Goal: Task Accomplishment & Management: Complete application form

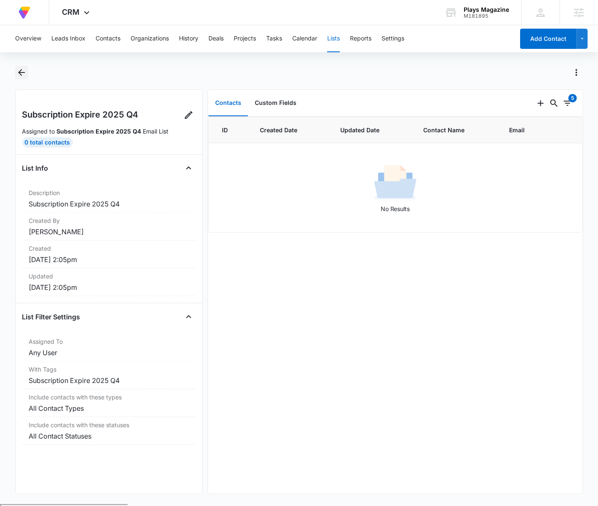
click at [22, 72] on icon "Back" at bounding box center [21, 72] width 7 height 7
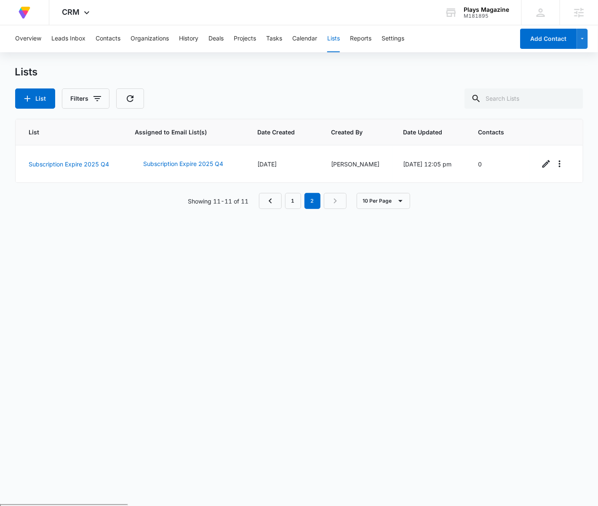
click at [324, 104] on div "List Filters" at bounding box center [299, 98] width 568 height 20
click at [118, 38] on button "Contacts" at bounding box center [108, 38] width 25 height 27
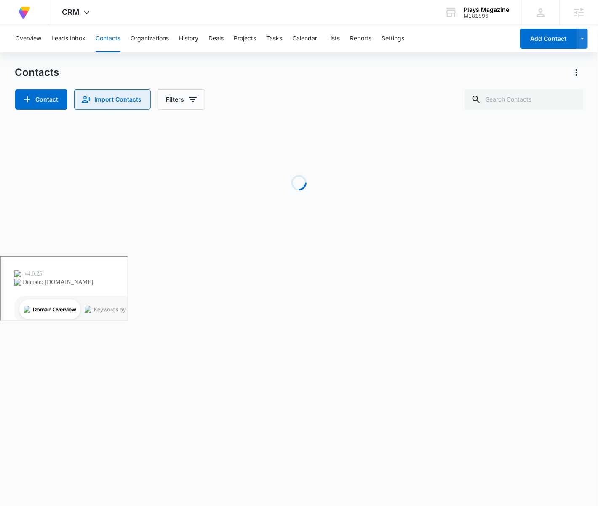
click at [136, 95] on button "Import Contacts" at bounding box center [112, 99] width 77 height 20
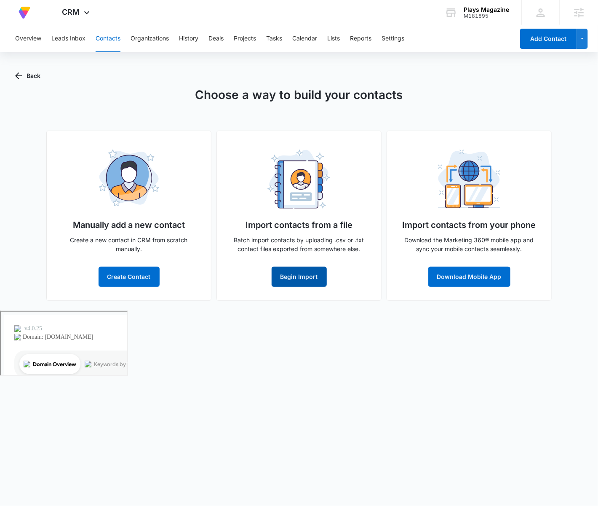
click at [305, 272] on button "Begin Import" at bounding box center [299, 277] width 55 height 20
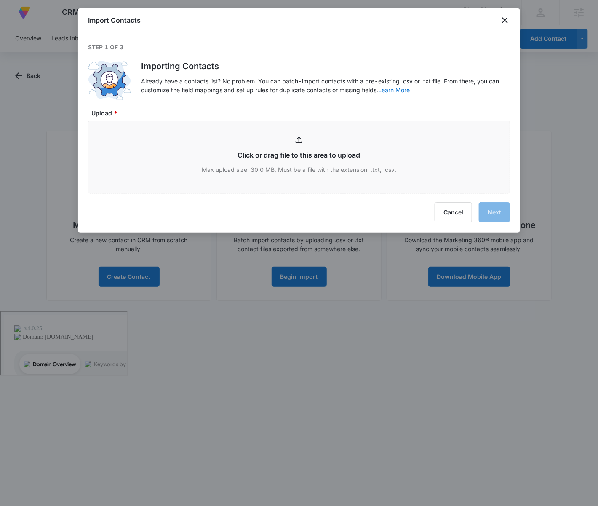
type input "C:\fakepath\PLAYSexp100225EXCEL.xlsx - Sheet 1 - SAVED_EXPORT_TQHWQJTZ.csv"
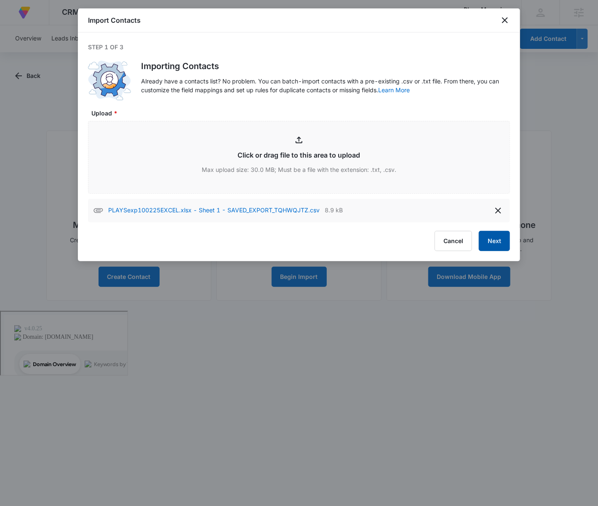
click at [502, 247] on button "Next" at bounding box center [494, 241] width 31 height 20
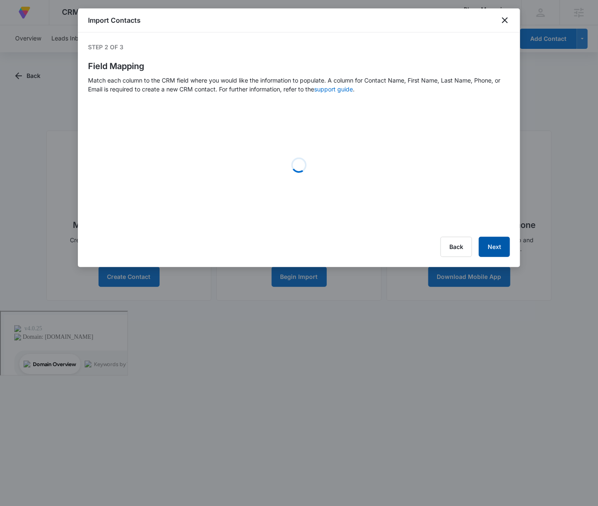
select select "79"
select select "78"
select select "355"
select select "185"
select select "tags"
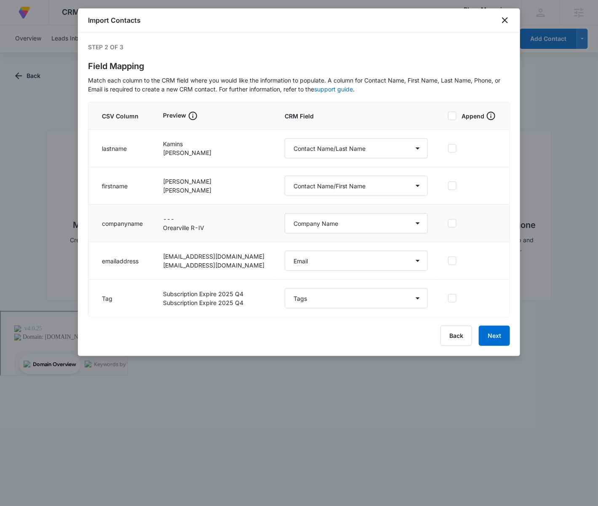
click at [457, 224] on label at bounding box center [472, 223] width 48 height 8
click at [448, 224] on input "checkbox" at bounding box center [448, 223] width 0 height 0
click at [492, 335] on button "Next" at bounding box center [494, 335] width 31 height 20
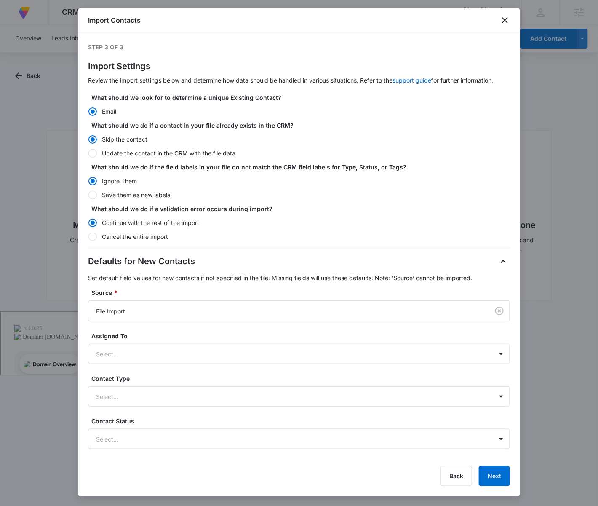
scroll to position [49, 0]
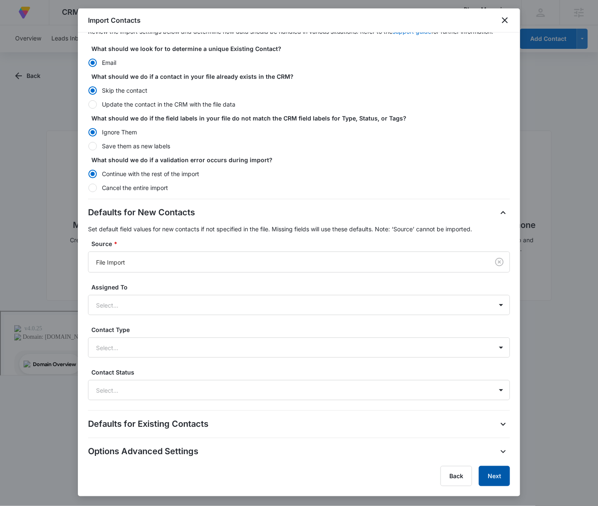
click at [498, 471] on button "Next" at bounding box center [494, 476] width 31 height 20
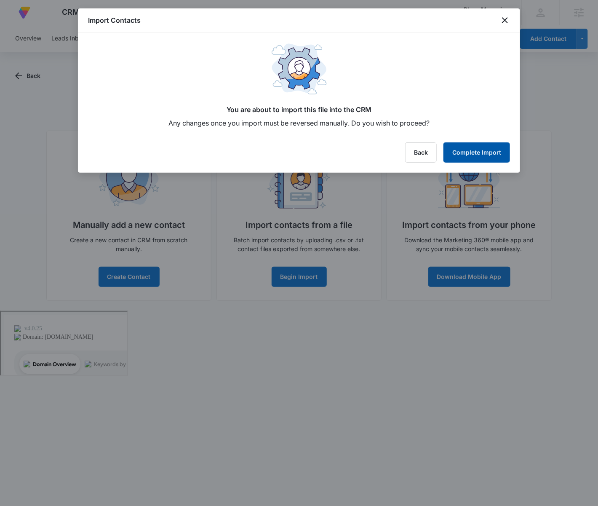
click at [469, 146] on button "Complete Import" at bounding box center [476, 152] width 67 height 20
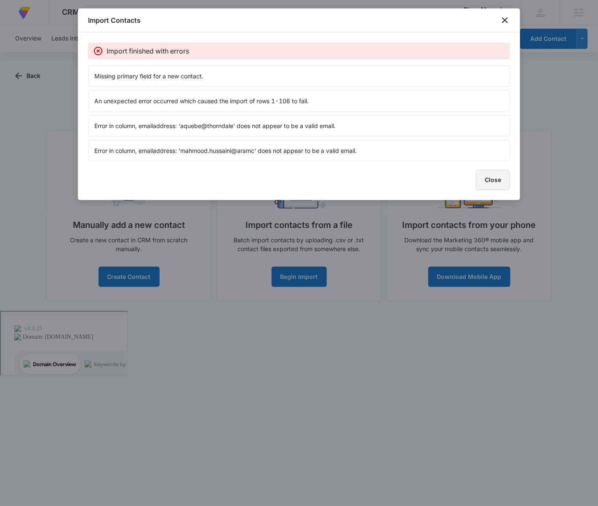
click at [493, 181] on button "Close" at bounding box center [493, 180] width 34 height 20
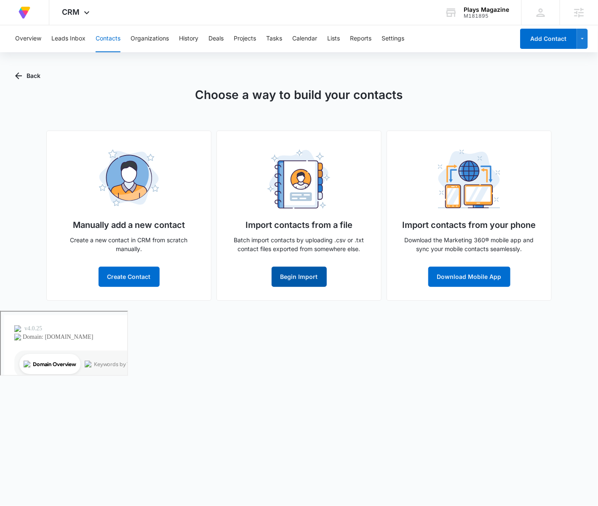
click at [302, 271] on button "Begin Import" at bounding box center [299, 277] width 55 height 20
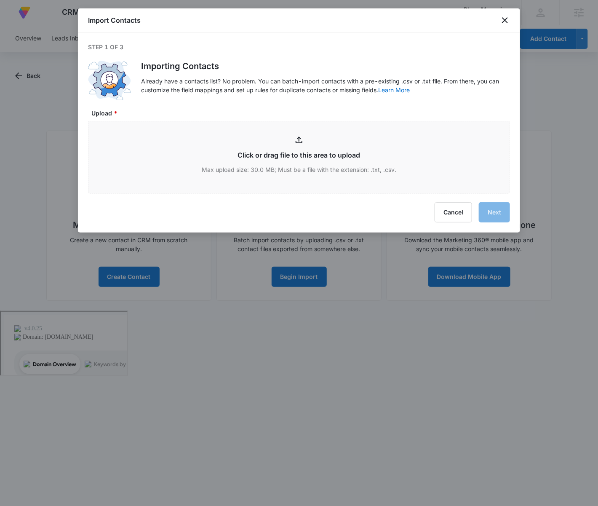
type input "C:\fakepath\PLAYSexp100225EXCEL.xlsx - Sheet 1 - SAVED_EXPORT_TQHWQJTZ (1).csv"
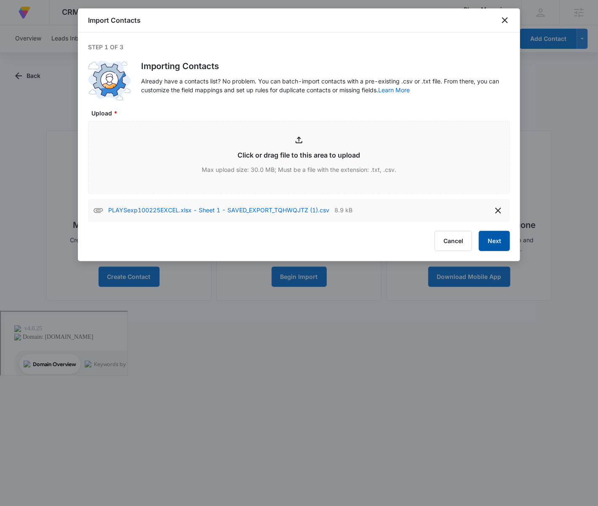
click at [500, 241] on button "Next" at bounding box center [494, 241] width 31 height 20
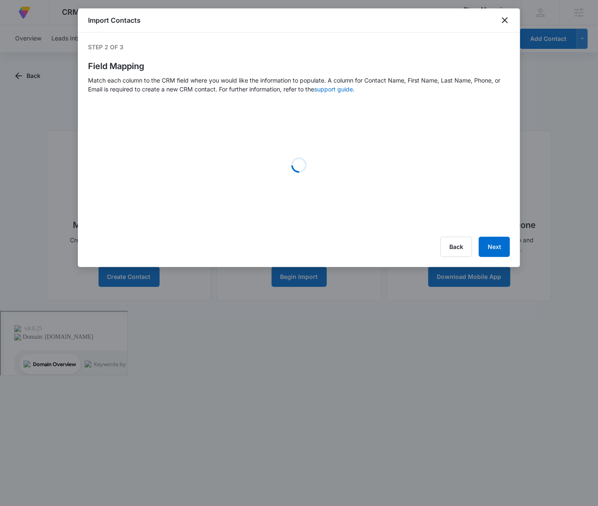
select select "78"
select select "79"
select select "185"
select select "355"
select select "tags"
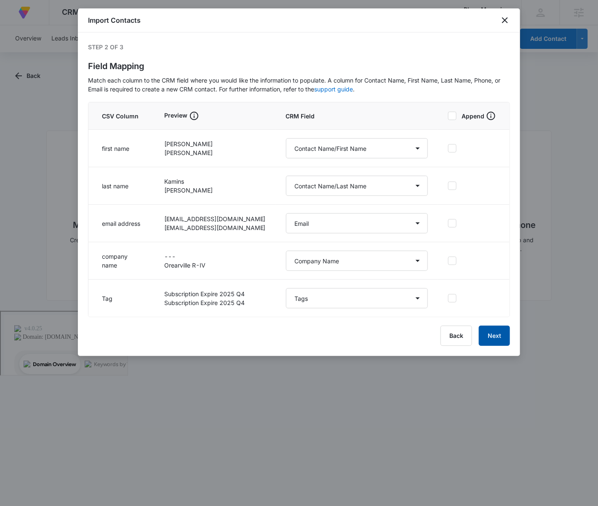
click at [497, 334] on button "Next" at bounding box center [494, 335] width 31 height 20
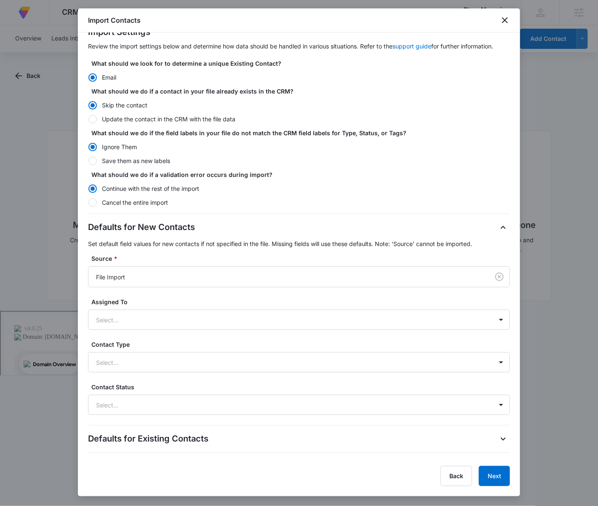
scroll to position [49, 0]
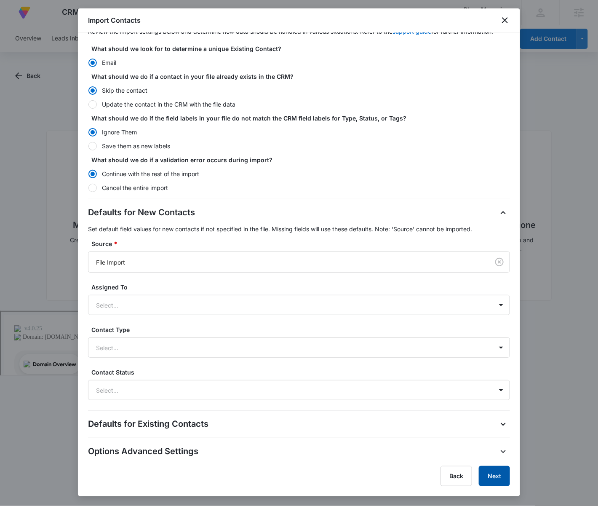
click at [504, 477] on button "Next" at bounding box center [494, 476] width 31 height 20
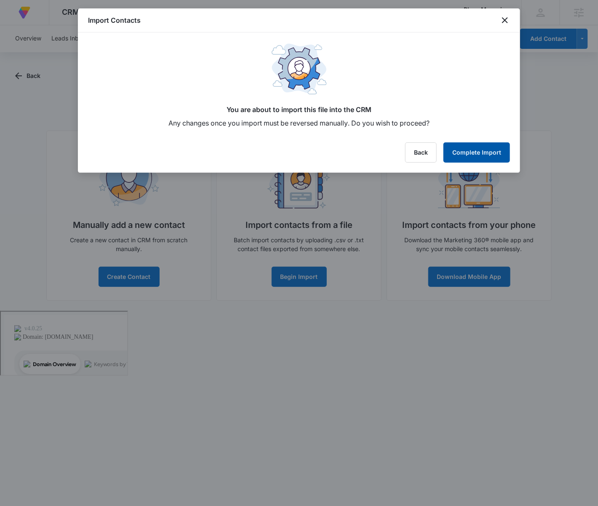
click at [467, 148] on button "Complete Import" at bounding box center [476, 152] width 67 height 20
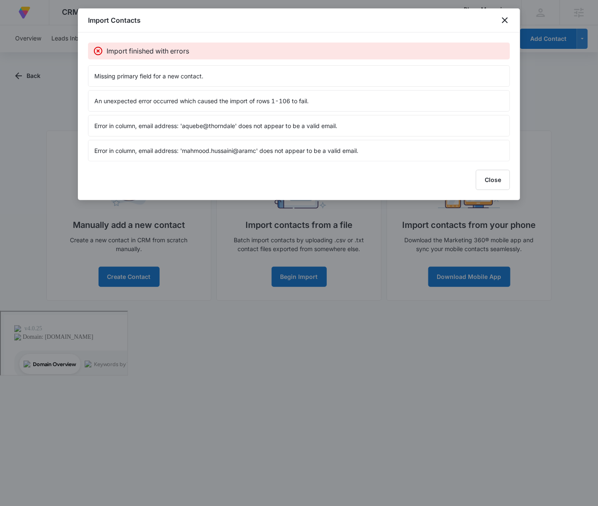
click at [396, 74] on p "Missing primary field for a new contact." at bounding box center [298, 76] width 409 height 9
click at [192, 75] on p "Missing primary field for a new contact." at bounding box center [298, 76] width 409 height 9
click at [495, 179] on button "Close" at bounding box center [493, 180] width 34 height 20
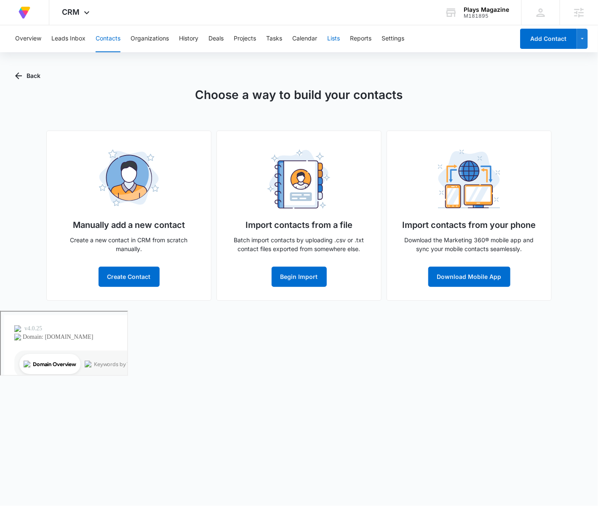
click at [339, 38] on button "Lists" at bounding box center [333, 38] width 13 height 27
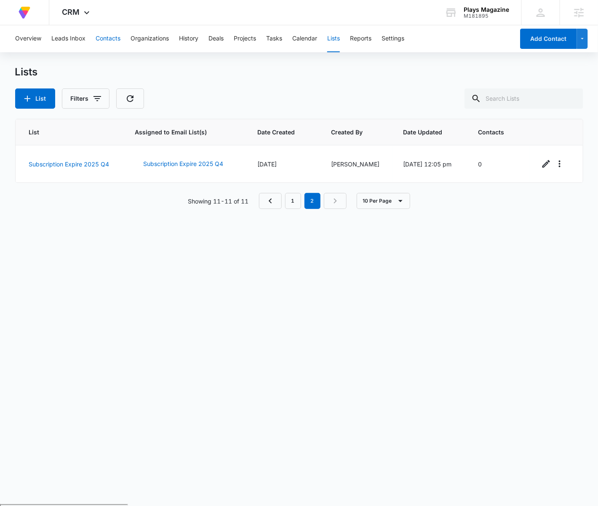
click at [104, 37] on button "Contacts" at bounding box center [108, 38] width 25 height 27
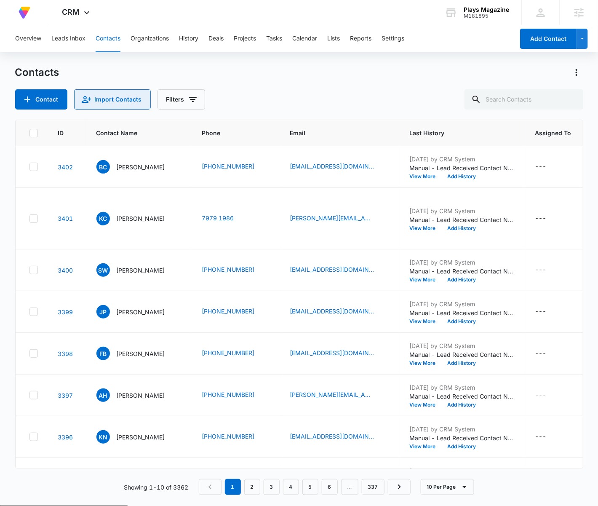
click at [106, 97] on button "Import Contacts" at bounding box center [112, 99] width 77 height 20
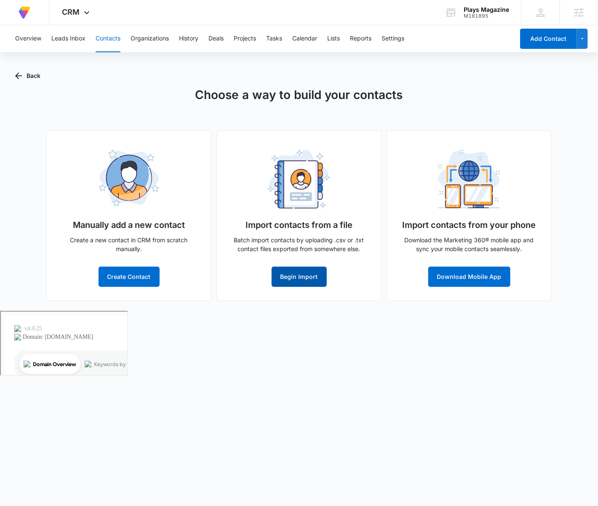
click at [312, 267] on button "Begin Import" at bounding box center [299, 277] width 55 height 20
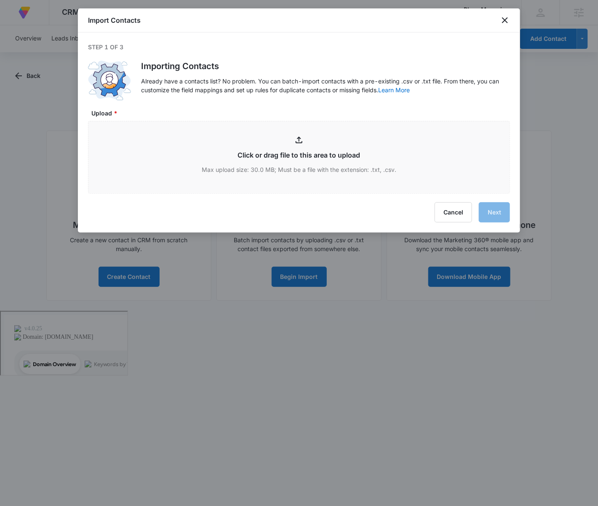
type input "C:\fakepath\PLAYSexp100225EXCEL.xlsx - Sheet 1 - SAVED_EXPORT_TQHWQJTZ (2).csv"
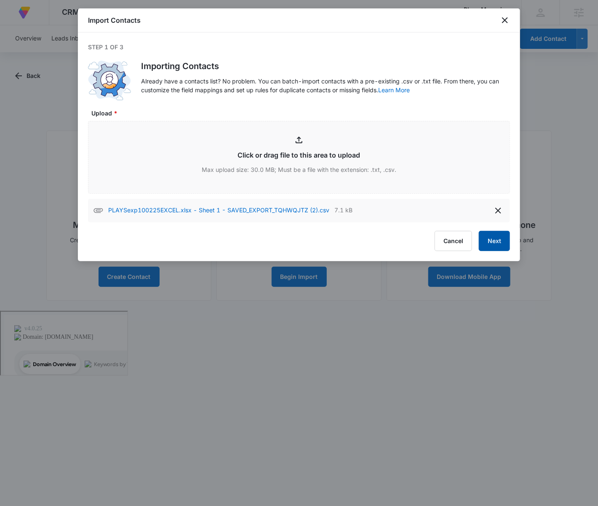
click at [492, 236] on button "Next" at bounding box center [494, 241] width 31 height 20
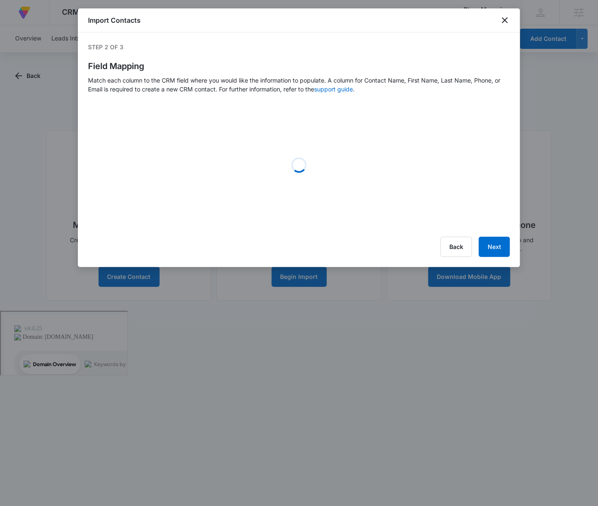
select select "78"
select select "79"
select select "185"
select select "tags"
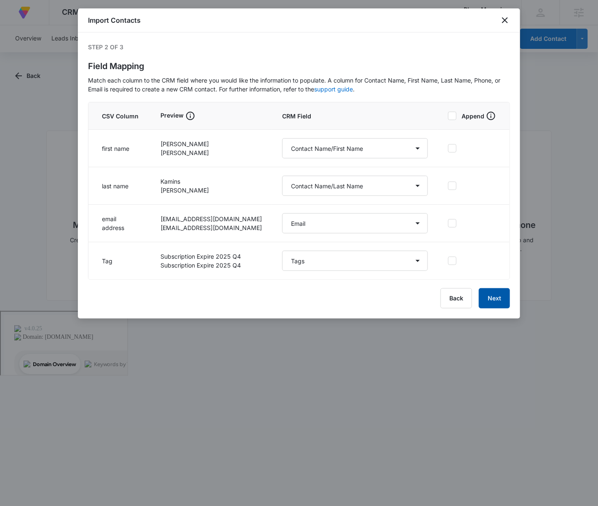
click at [490, 291] on button "Next" at bounding box center [494, 298] width 31 height 20
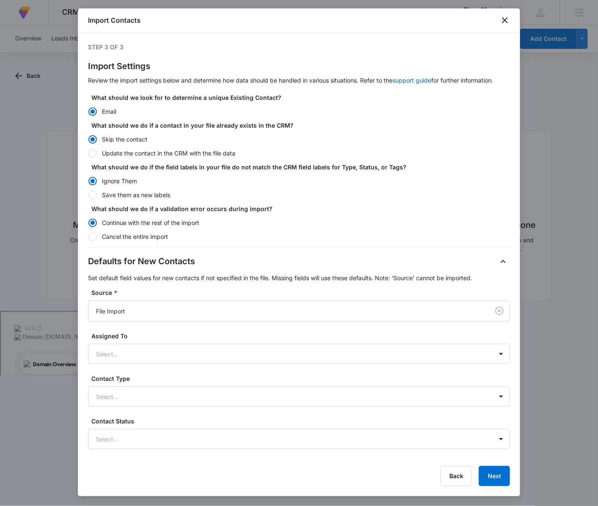
click at [101, 152] on label "Update the contact in the CRM with the file data" at bounding box center [299, 153] width 422 height 9
click at [88, 153] on input "Update the contact in the CRM with the file data" at bounding box center [88, 153] width 0 height 0
radio input "false"
radio input "true"
click at [503, 469] on button "Next" at bounding box center [494, 476] width 31 height 20
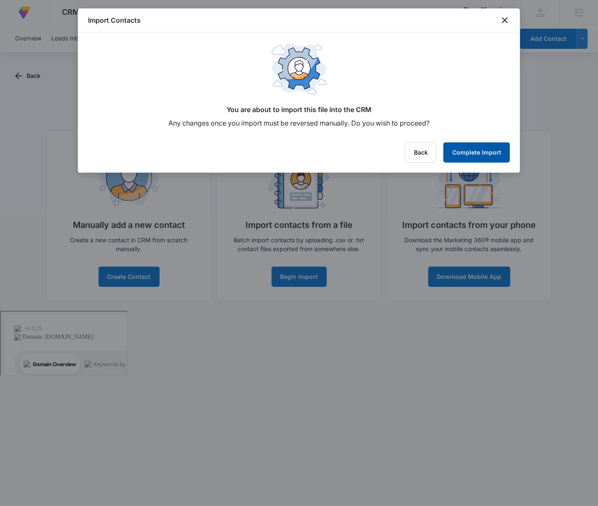
click at [470, 156] on button "Complete Import" at bounding box center [476, 152] width 67 height 20
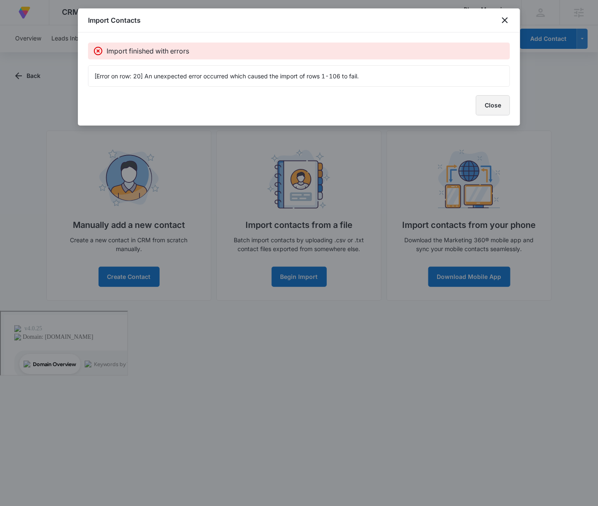
click at [503, 107] on button "Close" at bounding box center [493, 105] width 34 height 20
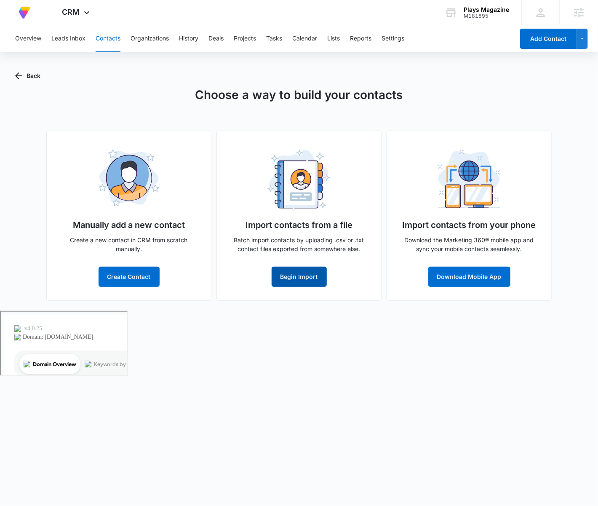
click at [306, 276] on button "Begin Import" at bounding box center [299, 277] width 55 height 20
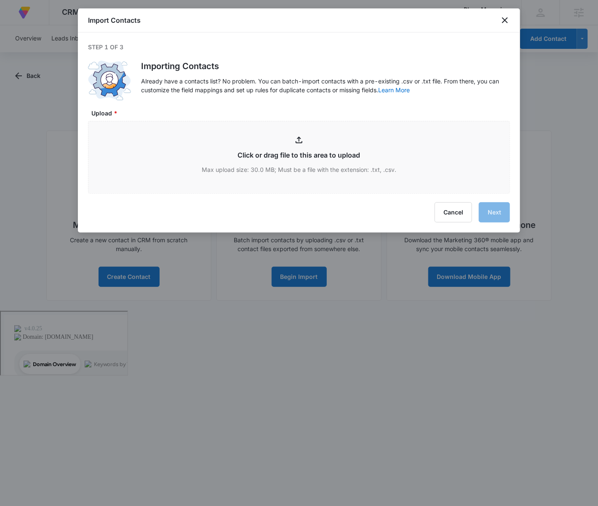
type input "C:\fakepath\PLAYSexp100225EXCEL.xlsx - Sheet 1 - SAVED_EXPORT_TQHWQJTZ (3).csv"
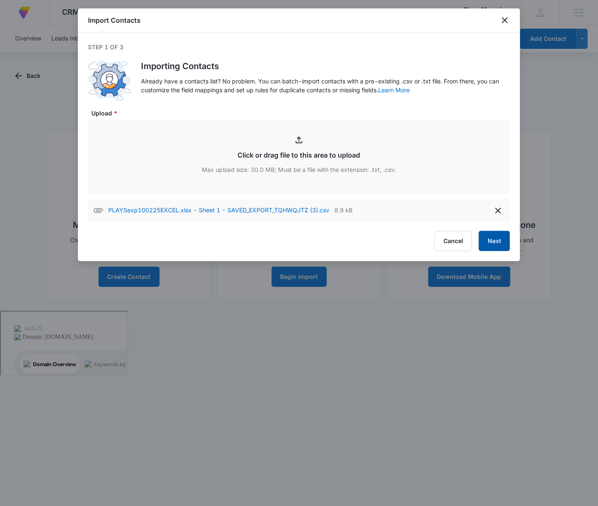
click at [495, 245] on button "Next" at bounding box center [494, 241] width 31 height 20
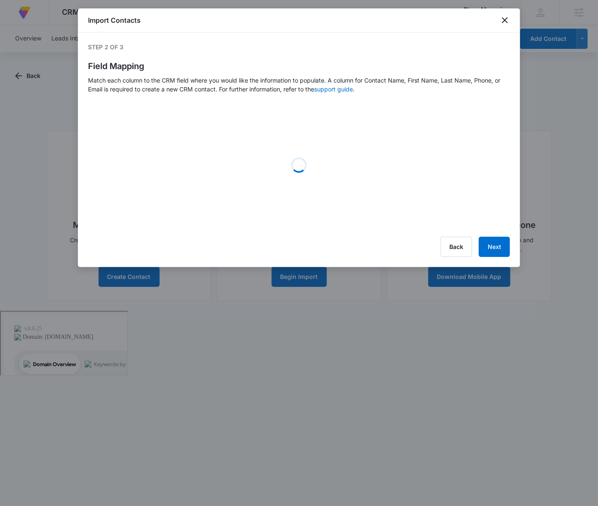
select select "78"
select select "79"
select select "185"
select select "355"
select select "tags"
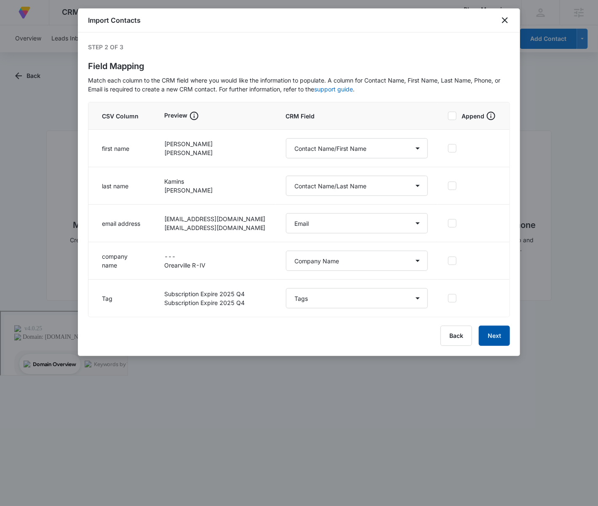
click at [501, 335] on button "Next" at bounding box center [494, 335] width 31 height 20
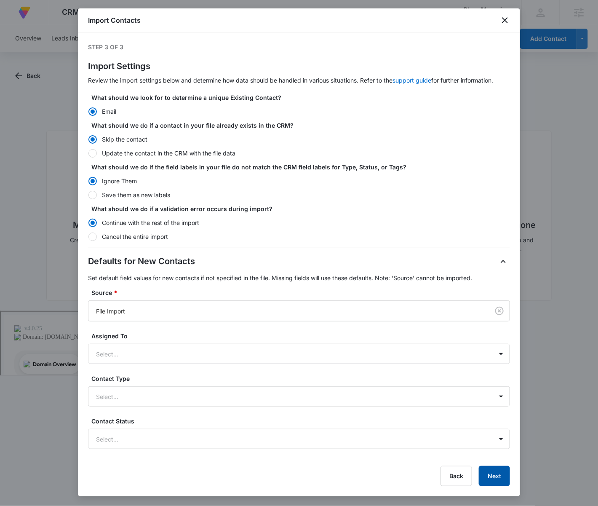
click at [496, 472] on button "Next" at bounding box center [494, 476] width 31 height 20
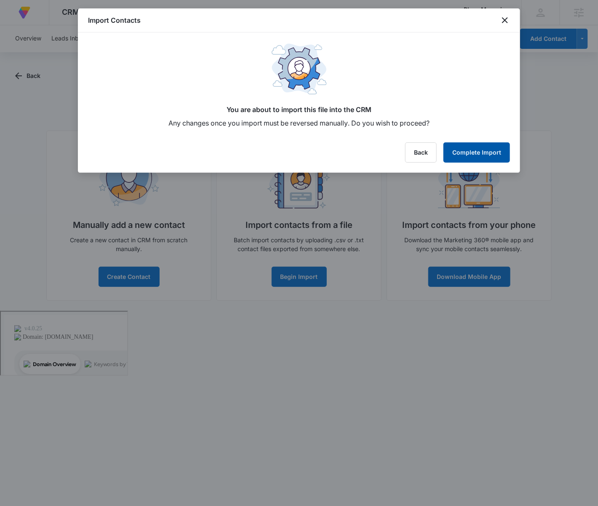
click at [480, 153] on button "Complete Import" at bounding box center [476, 152] width 67 height 20
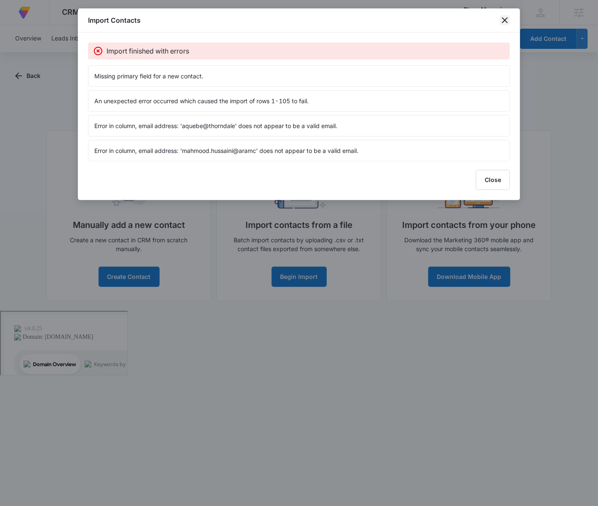
click at [501, 20] on icon "close" at bounding box center [505, 20] width 10 height 10
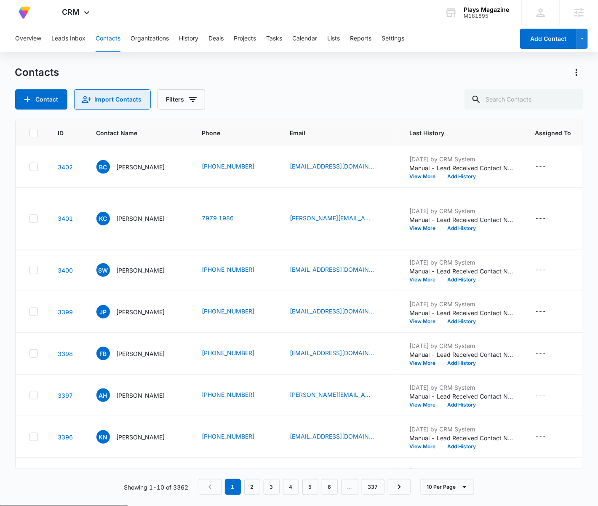
click at [121, 102] on button "Import Contacts" at bounding box center [112, 99] width 77 height 20
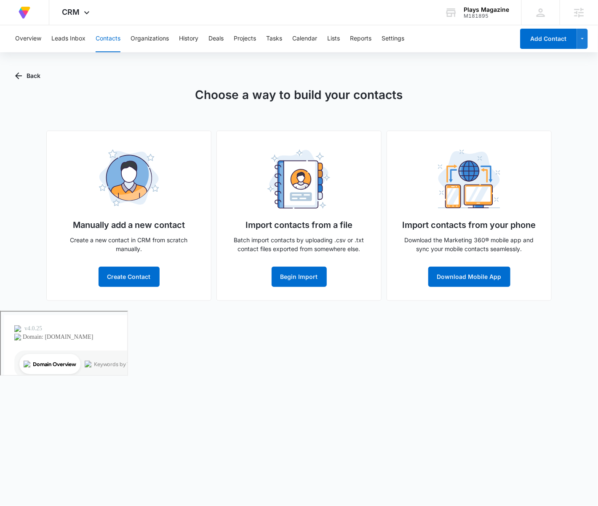
click at [313, 258] on div "Import contacts from a file Batch import contacts by uploading .csv or .txt con…" at bounding box center [298, 216] width 165 height 170
click at [309, 268] on button "Begin Import" at bounding box center [299, 277] width 55 height 20
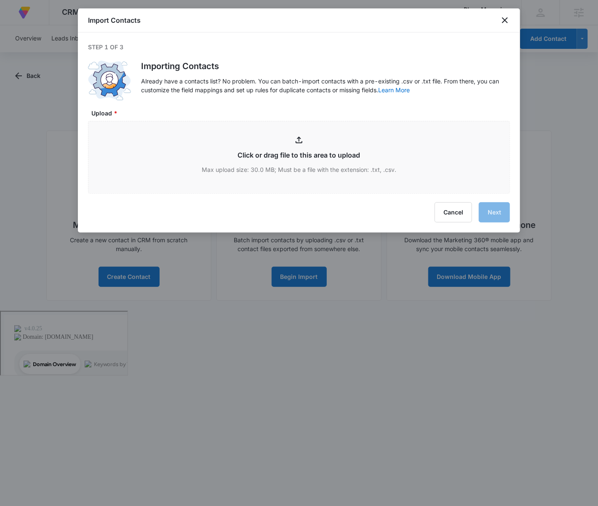
type input "C:\fakepath\PLAYSexp100225EXCEL.xlsx - Sheet 1 - SAVED_EXPORT_TQHWQJTZ (3).csv"
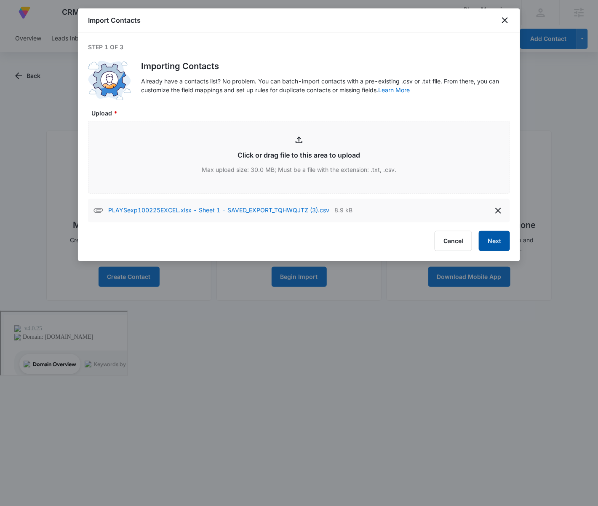
click at [488, 241] on button "Next" at bounding box center [494, 241] width 31 height 20
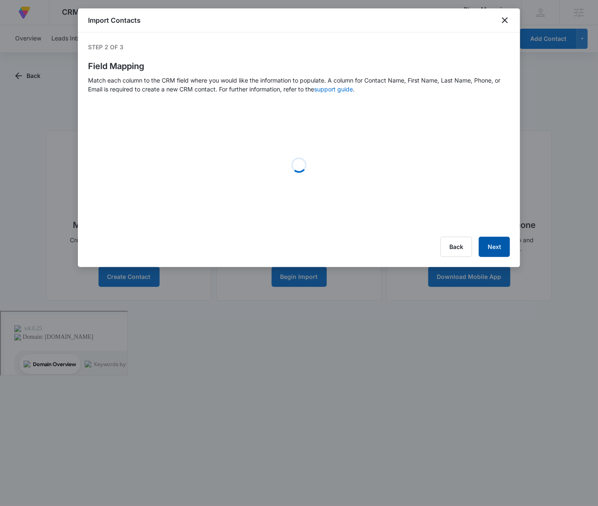
select select "78"
select select "79"
select select "185"
select select "355"
select select "tags"
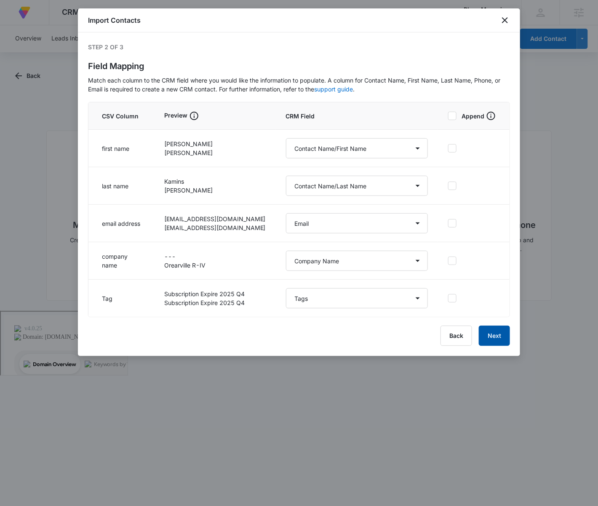
click at [488, 334] on button "Next" at bounding box center [494, 335] width 31 height 20
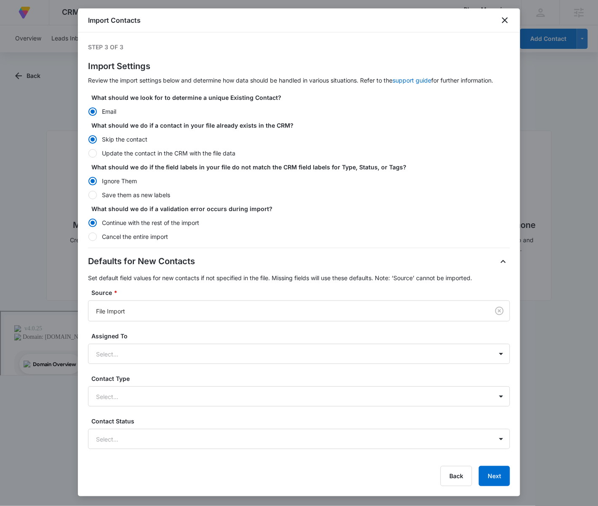
click at [94, 151] on div at bounding box center [92, 153] width 8 height 8
click at [88, 153] on input "Update the contact in the CRM with the file data" at bounding box center [88, 153] width 0 height 0
radio input "false"
radio input "true"
click at [494, 476] on button "Next" at bounding box center [494, 476] width 31 height 20
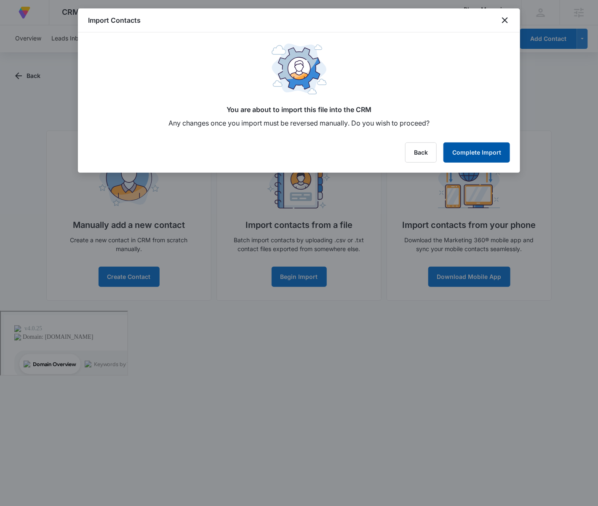
click at [490, 155] on button "Complete Import" at bounding box center [476, 152] width 67 height 20
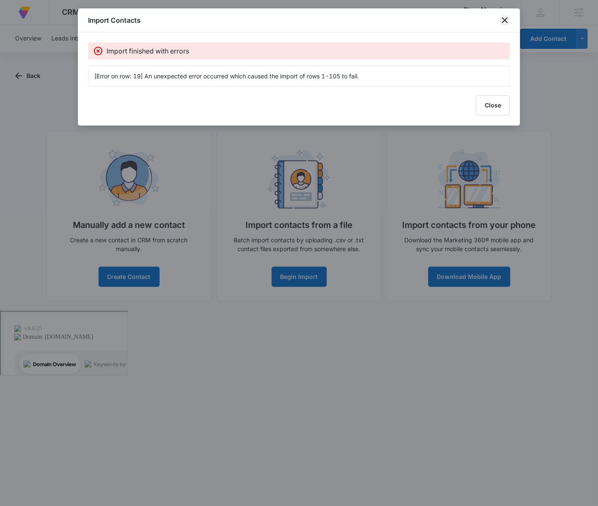
click at [503, 20] on icon "close" at bounding box center [505, 20] width 10 height 10
